Goal: Register for event/course

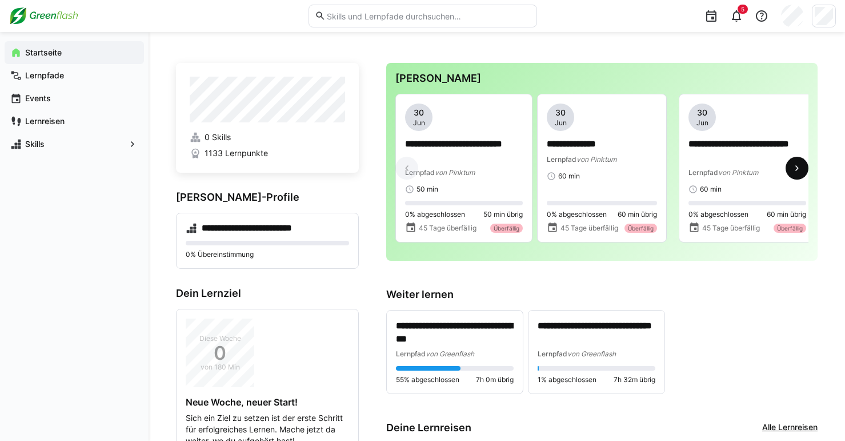
click at [805, 163] on span at bounding box center [797, 168] width 23 height 23
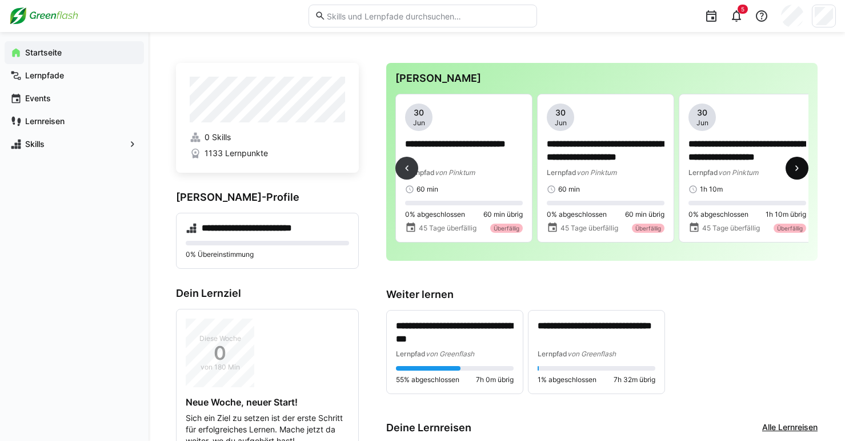
click at [805, 163] on span at bounding box center [797, 168] width 23 height 23
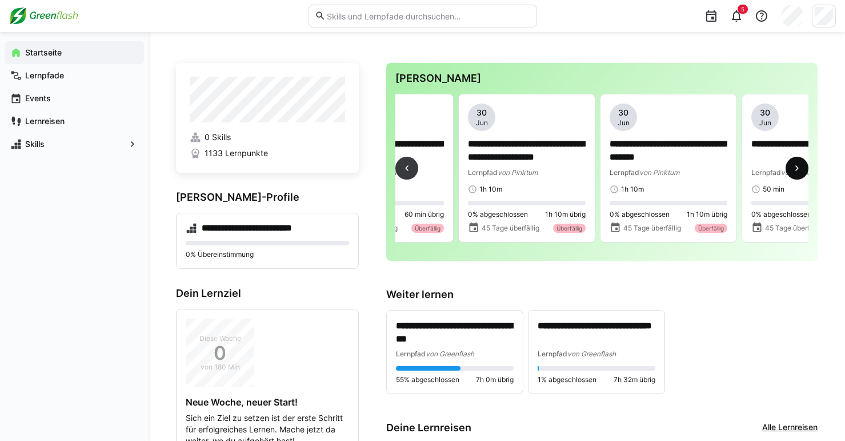
scroll to position [0, 567]
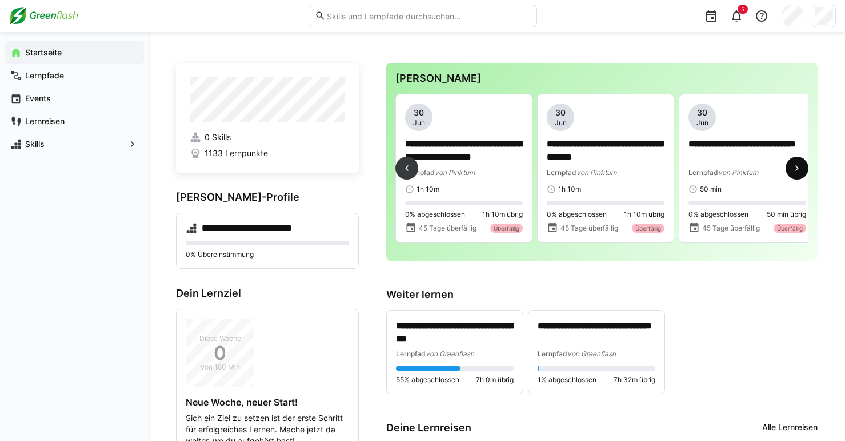
click at [805, 163] on span at bounding box center [797, 168] width 23 height 23
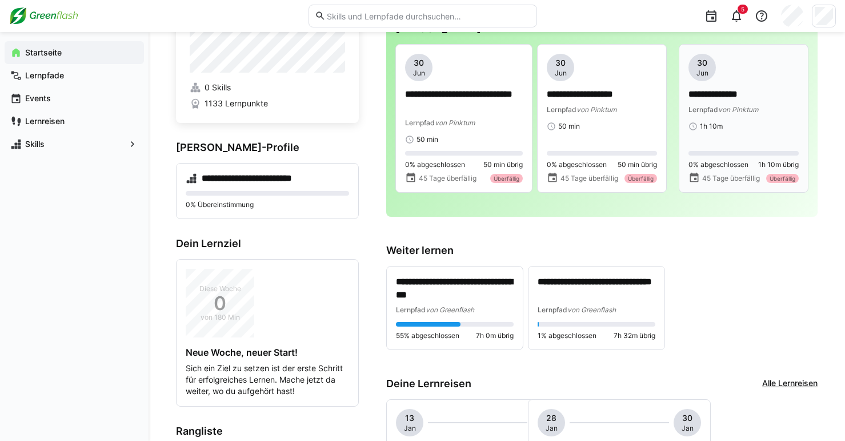
scroll to position [0, 0]
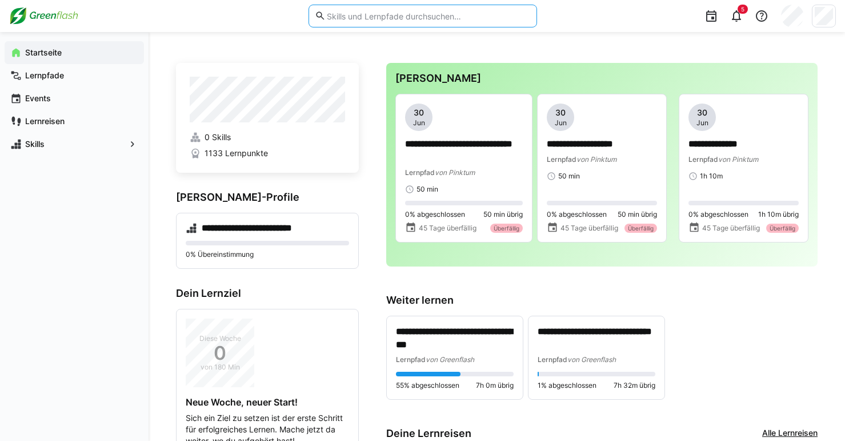
click at [400, 19] on input "text" at bounding box center [428, 16] width 205 height 10
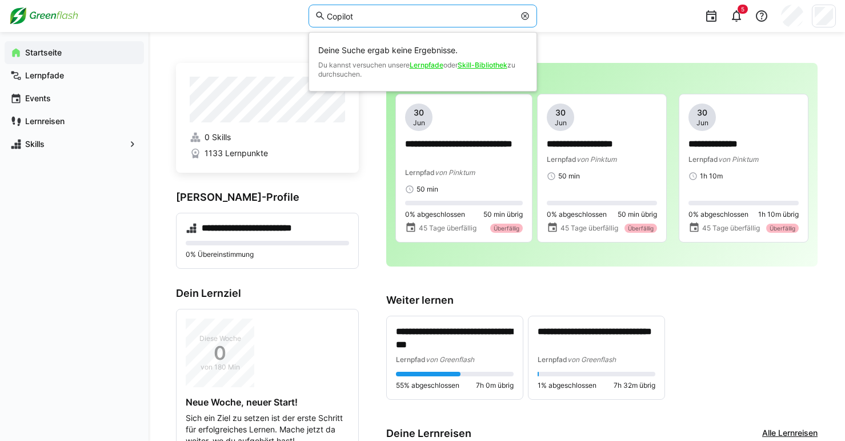
type input "Copilot"
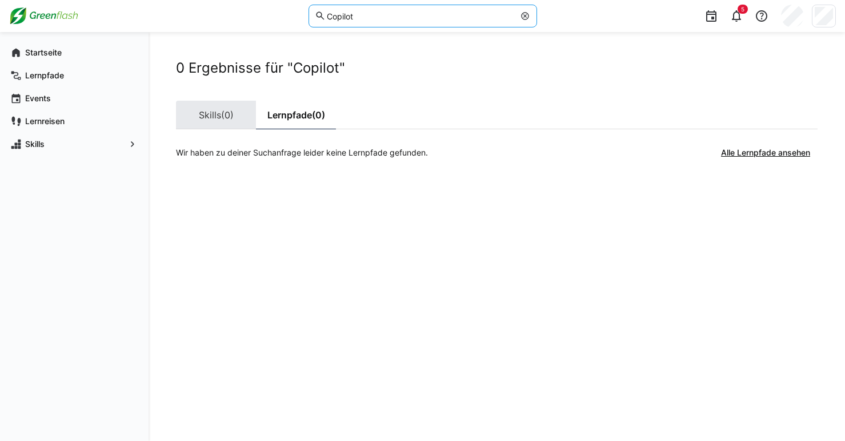
click at [191, 118] on link "Skills (0)" at bounding box center [216, 115] width 80 height 29
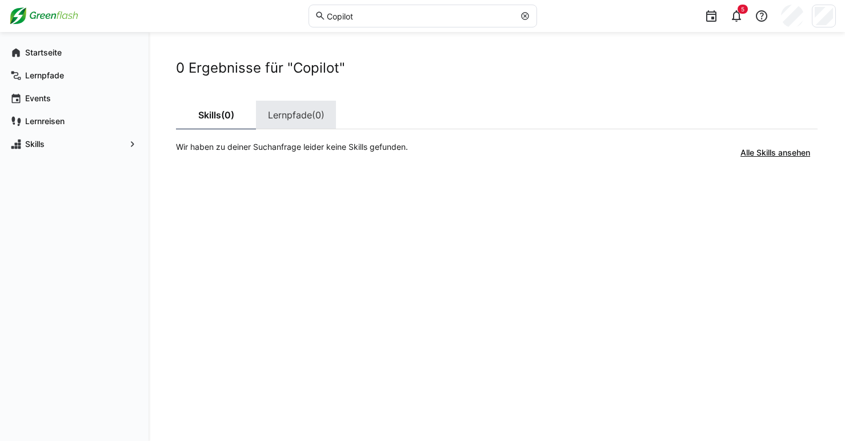
click at [279, 111] on link "Lernpfade (0)" at bounding box center [296, 115] width 80 height 29
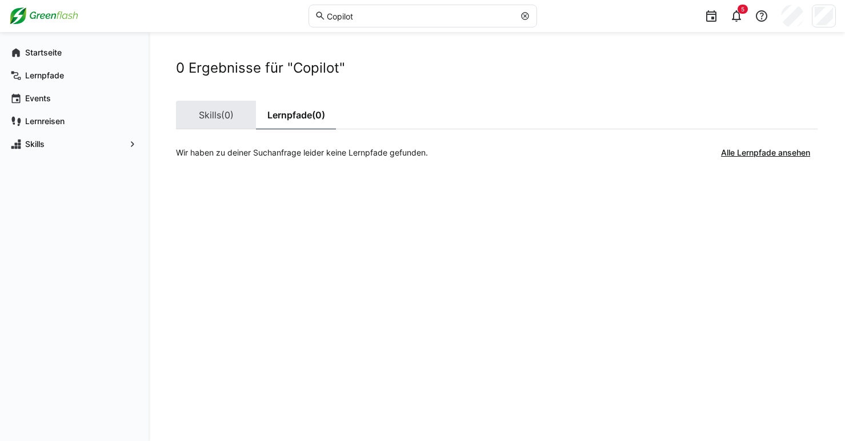
click at [234, 114] on span "(0)" at bounding box center [227, 114] width 13 height 9
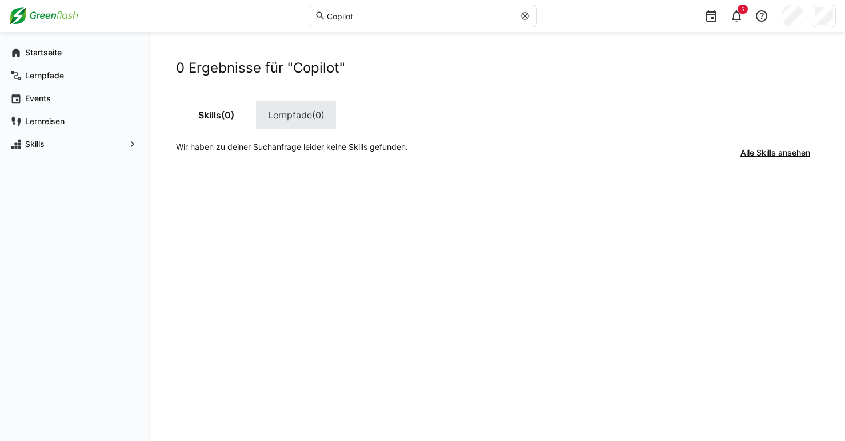
click at [285, 115] on link "Lernpfade (0)" at bounding box center [296, 115] width 80 height 29
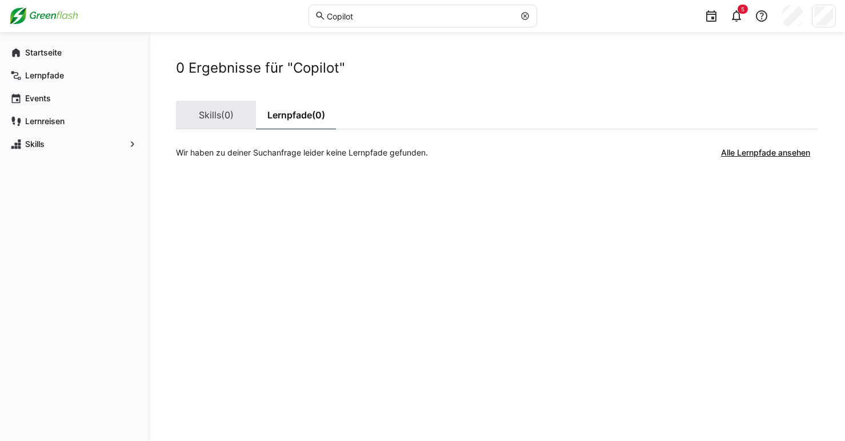
click at [215, 116] on link "Skills (0)" at bounding box center [216, 115] width 80 height 29
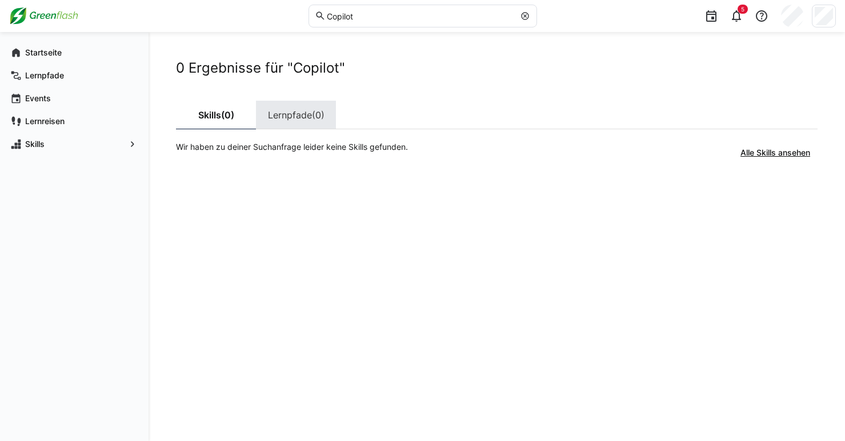
click at [281, 109] on link "Lernpfade (0)" at bounding box center [296, 115] width 80 height 29
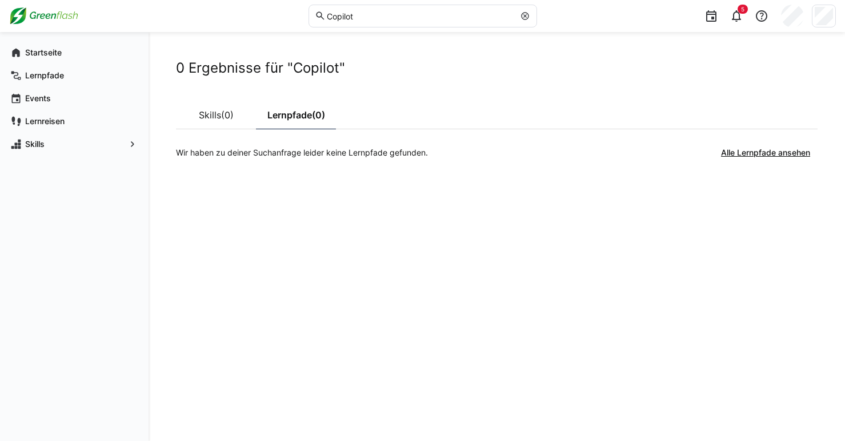
click at [632, 178] on div "0 Ergebnisse für "Copilot" Skills (0) Lernpfade (0) Wir haben zu deiner Suchanf…" at bounding box center [497, 236] width 642 height 354
click at [733, 21] on eds-icon at bounding box center [737, 16] width 14 height 14
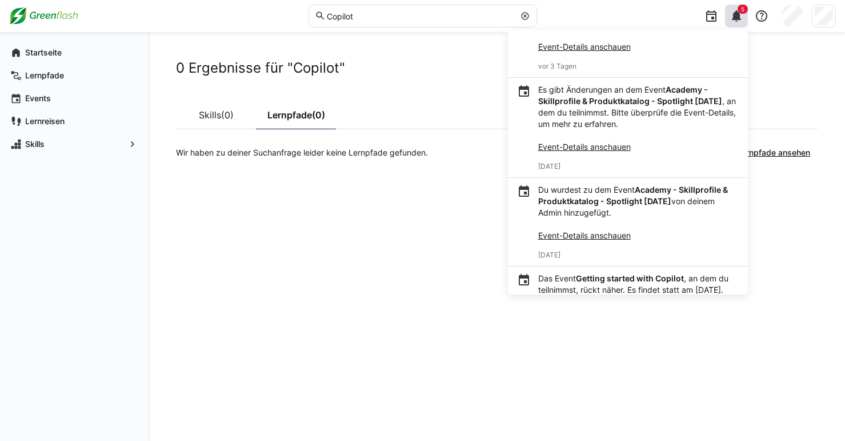
scroll to position [114, 0]
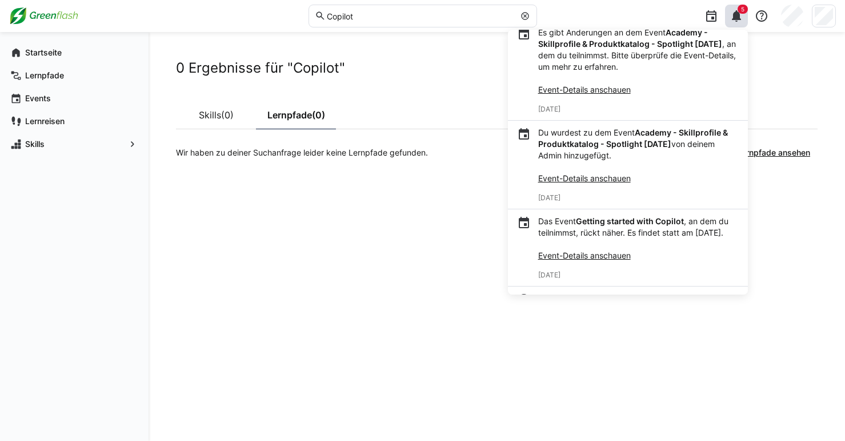
click at [604, 246] on p "Das Event Getting started with Copilot , an dem du teilnimmst, rückt näher. Es …" at bounding box center [638, 238] width 201 height 46
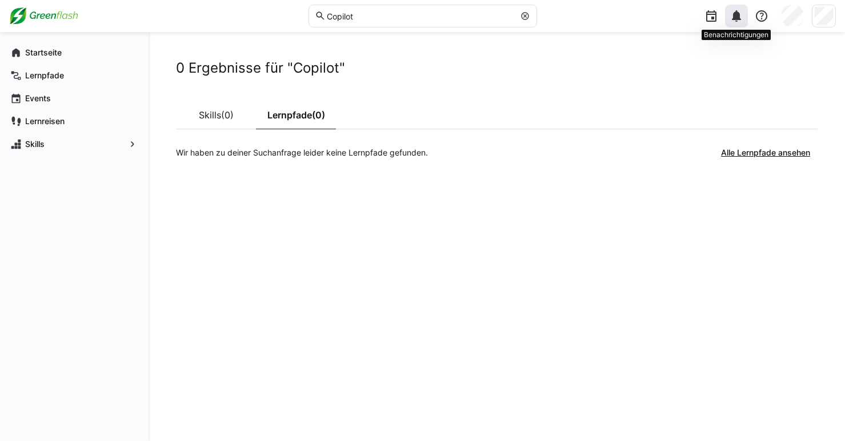
click at [746, 14] on div at bounding box center [736, 16] width 23 height 23
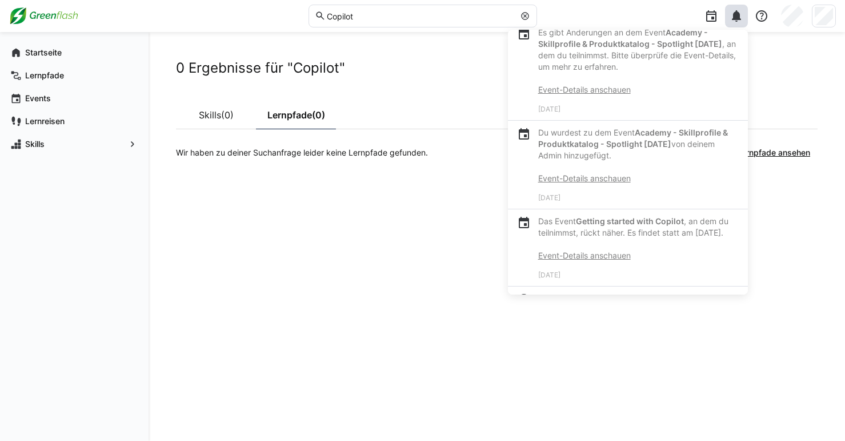
click at [600, 260] on link "Event-Details anschauen" at bounding box center [584, 255] width 93 height 10
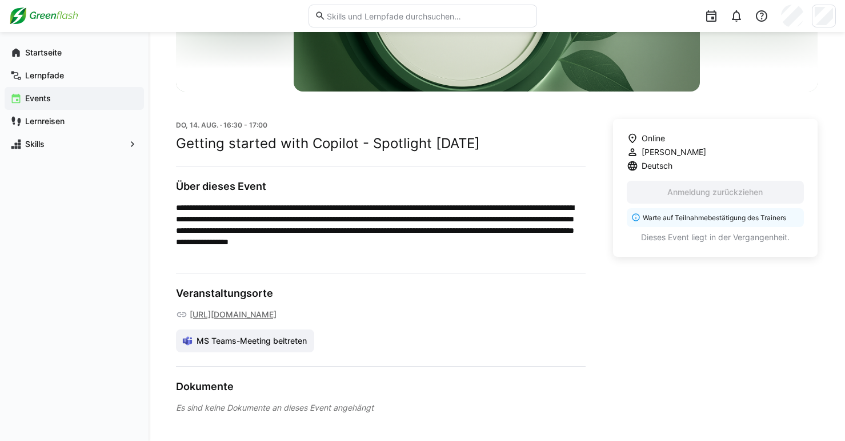
scroll to position [253, 0]
click at [277, 319] on link "https://teams.microsoft.com/l/meetup-join/19%3ameeting_MmQ4M2VjNjItNGJjOC00ZTFj…" at bounding box center [233, 314] width 87 height 11
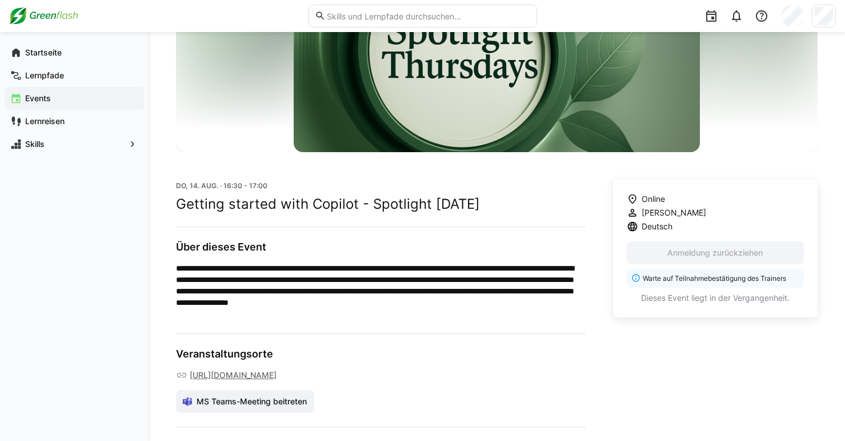
scroll to position [171, 0]
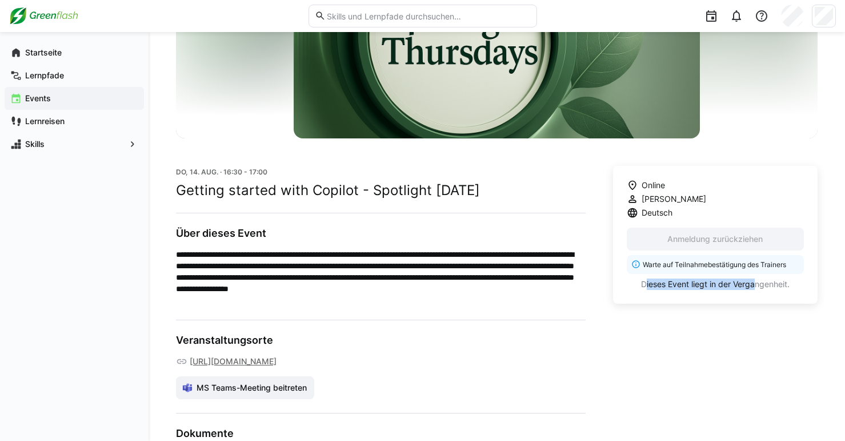
drag, startPoint x: 754, startPoint y: 287, endPoint x: 645, endPoint y: 293, distance: 109.3
click at [645, 293] on div "Online Deniz Kücüktas Deutsch Anmeldung zurückziehen Warte auf Teilnahmebestäti…" at bounding box center [715, 235] width 205 height 138
drag, startPoint x: 645, startPoint y: 293, endPoint x: 629, endPoint y: 335, distance: 45.0
click at [629, 335] on div "Online Deniz Kücüktas Deutsch Anmeldung zurückziehen Warte auf Teilnahmebestäti…" at bounding box center [715, 313] width 205 height 294
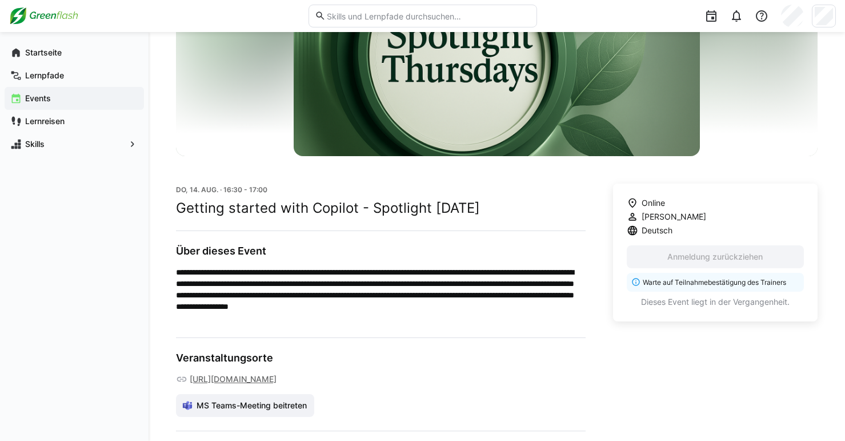
scroll to position [0, 0]
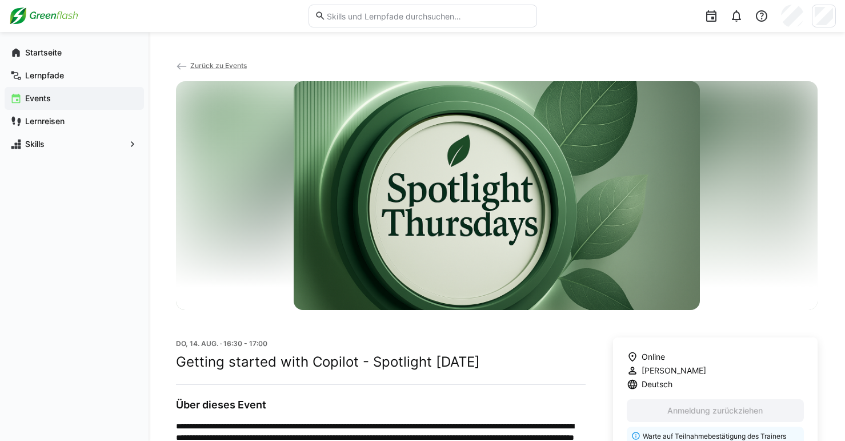
click at [211, 61] on span "Zurück zu Events" at bounding box center [218, 65] width 57 height 9
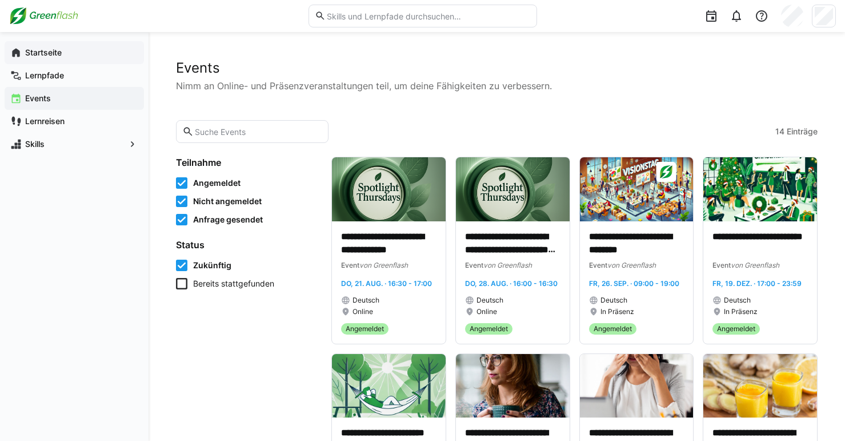
click at [33, 59] on div "Startseite" at bounding box center [74, 52] width 139 height 23
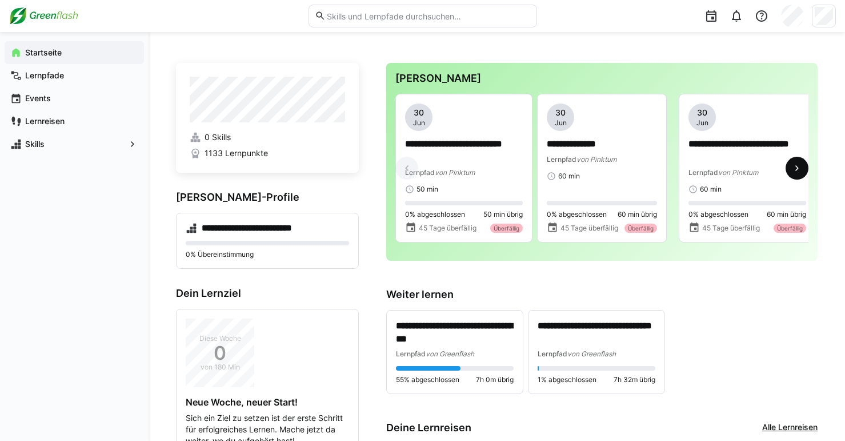
click at [795, 167] on eds-icon at bounding box center [797, 167] width 11 height 11
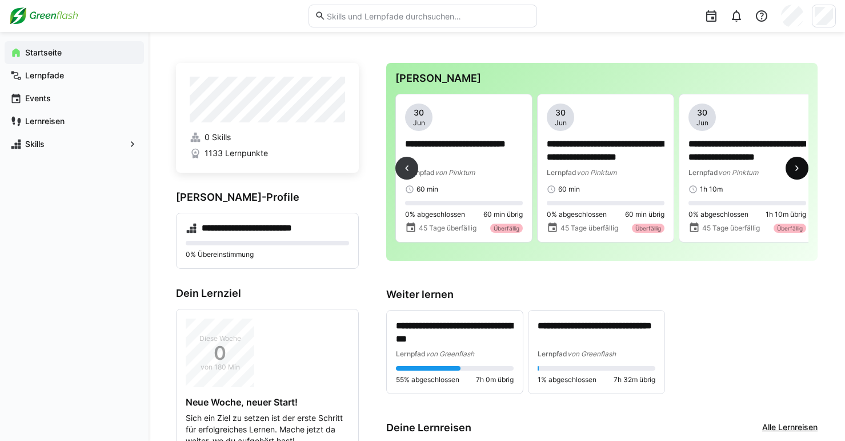
click at [795, 167] on eds-icon at bounding box center [797, 167] width 11 height 11
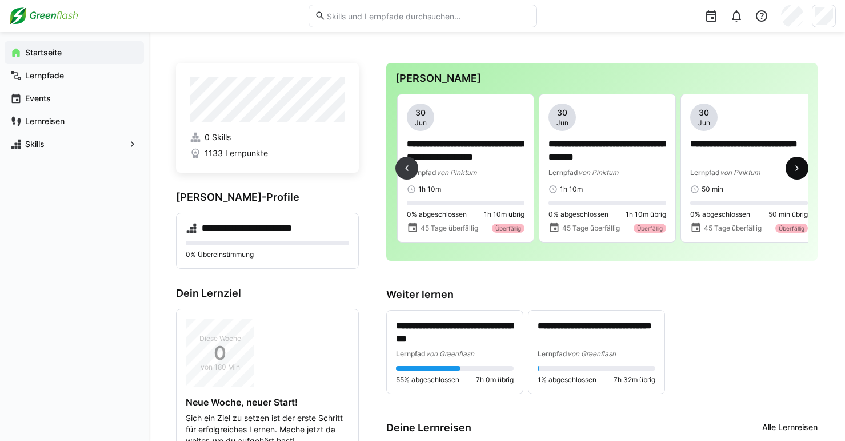
click at [795, 167] on eds-icon at bounding box center [797, 167] width 11 height 11
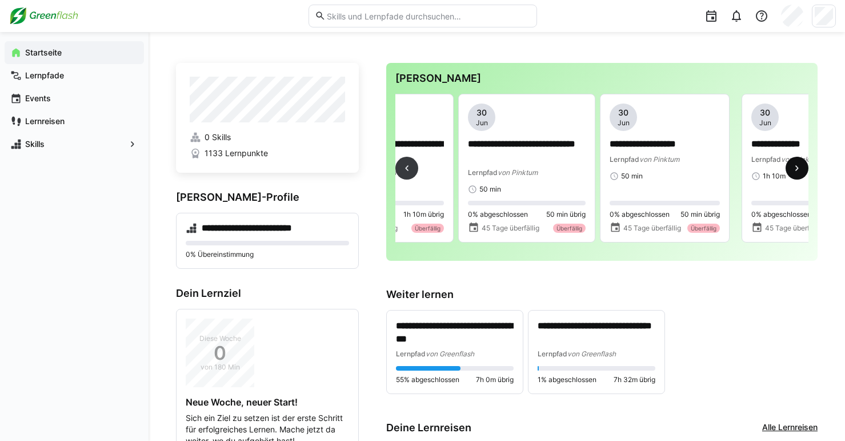
click at [795, 167] on eds-icon at bounding box center [797, 167] width 11 height 11
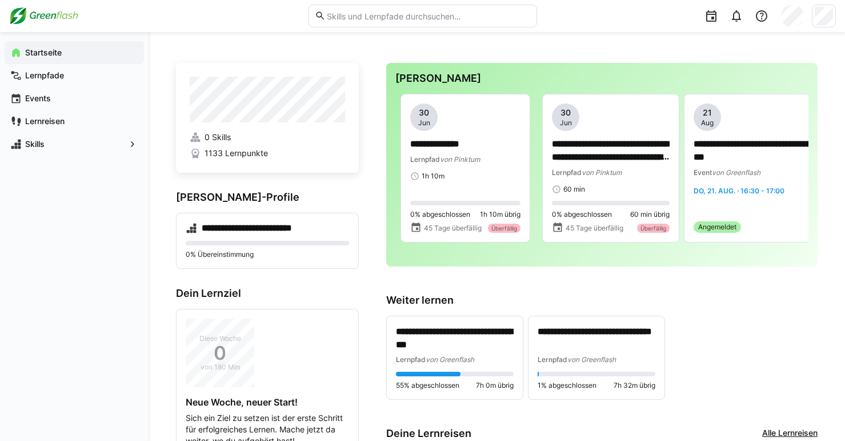
scroll to position [0, 1134]
